Goal: Information Seeking & Learning: Learn about a topic

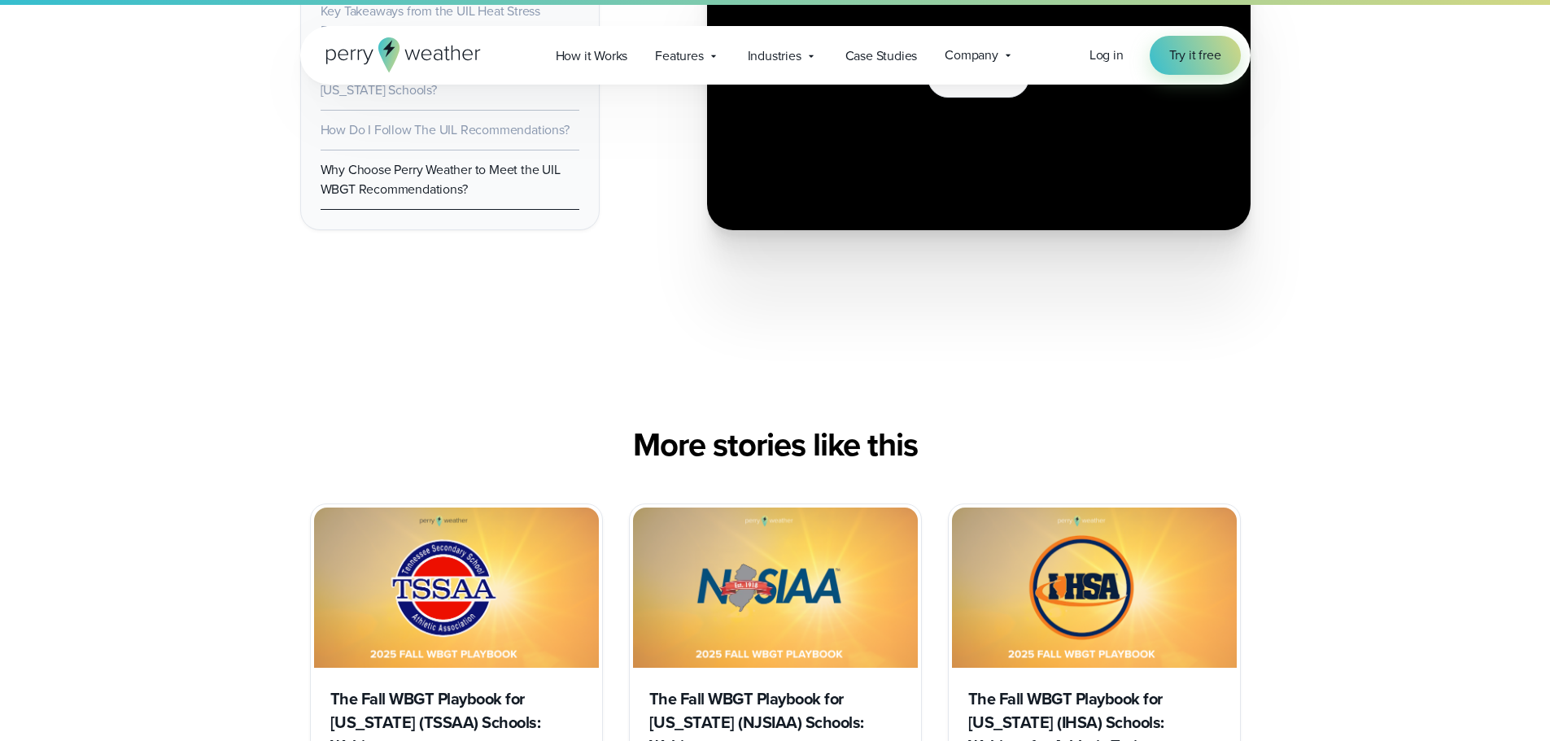
scroll to position [7484, 0]
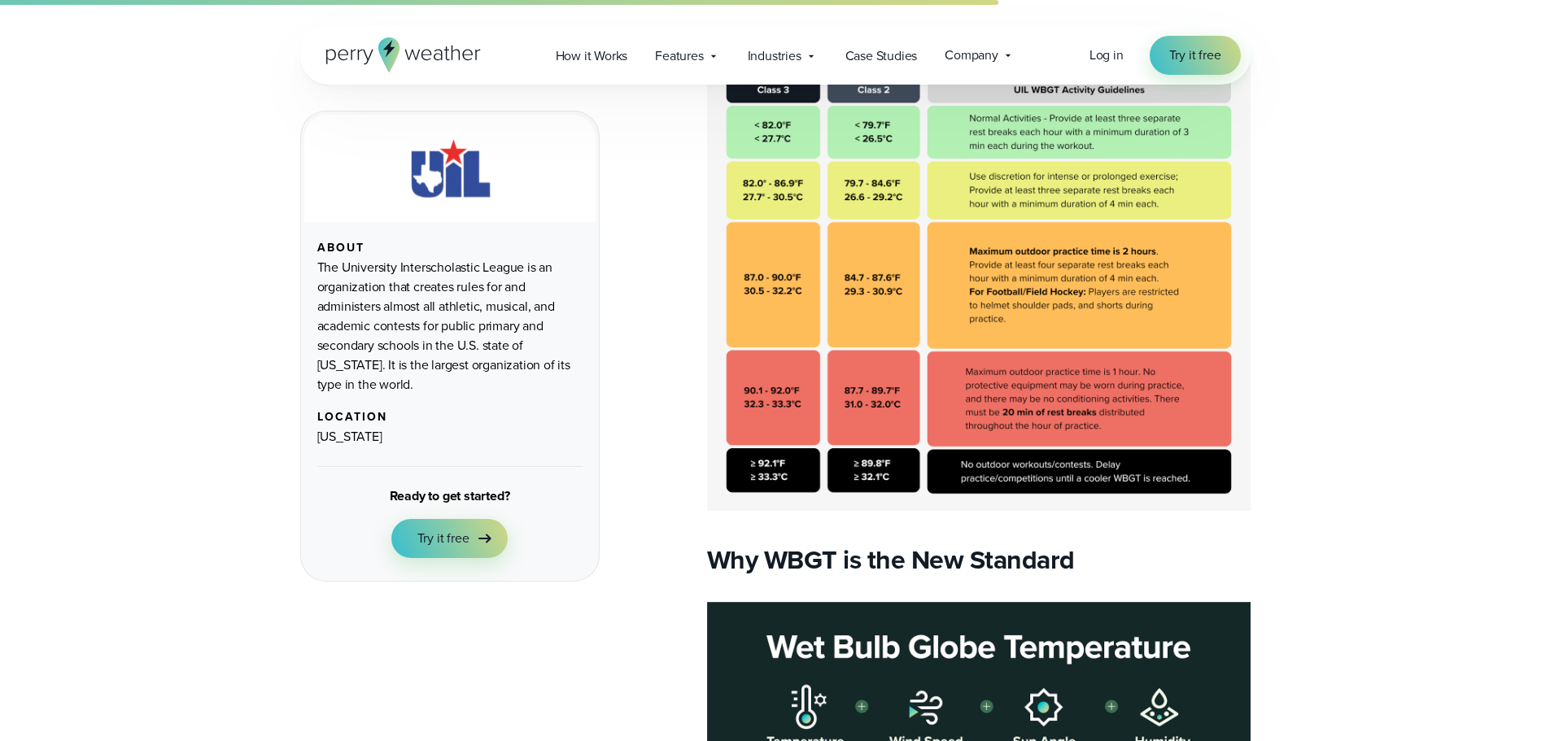
scroll to position [2115, 0]
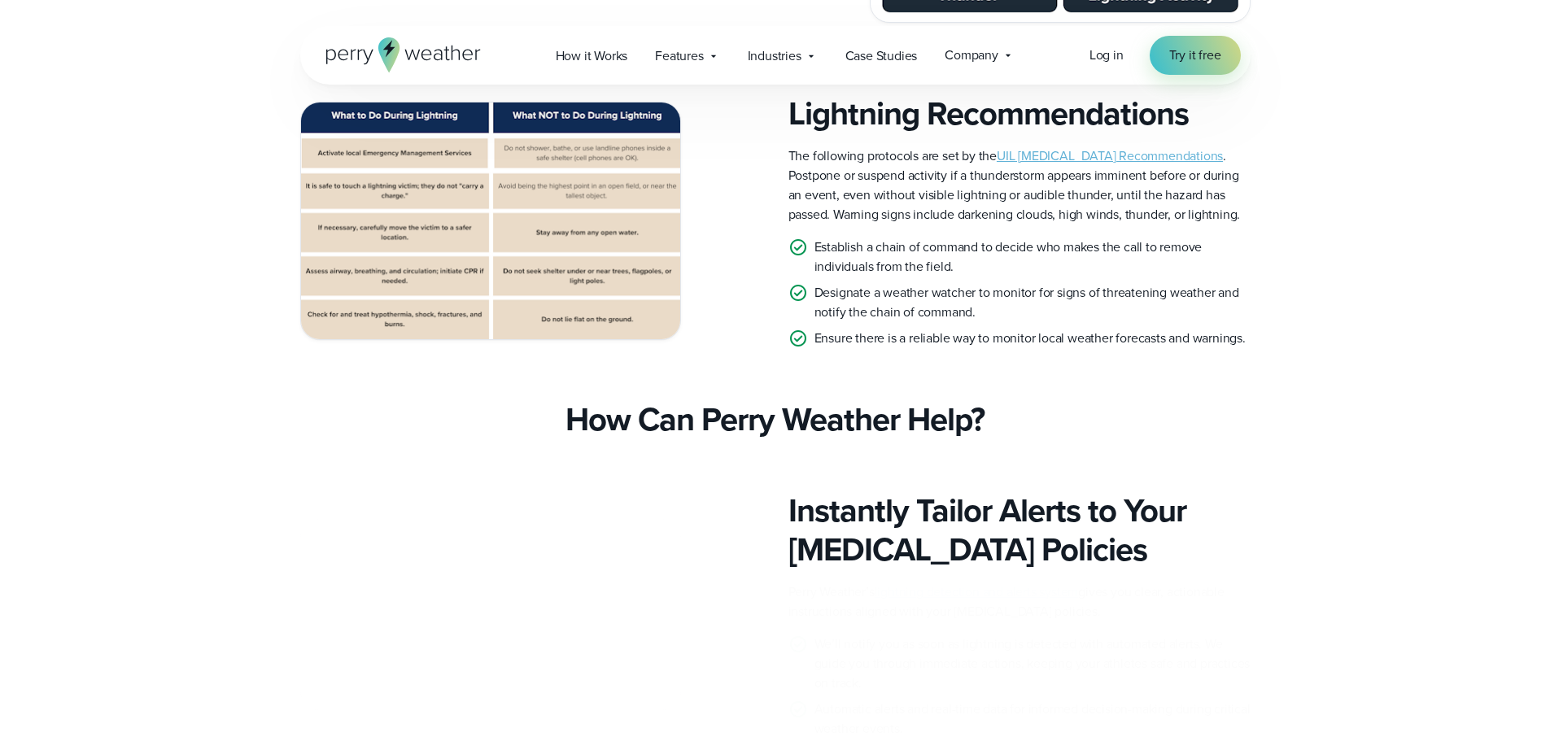
scroll to position [3254, 0]
